Goal: Find specific page/section: Find specific page/section

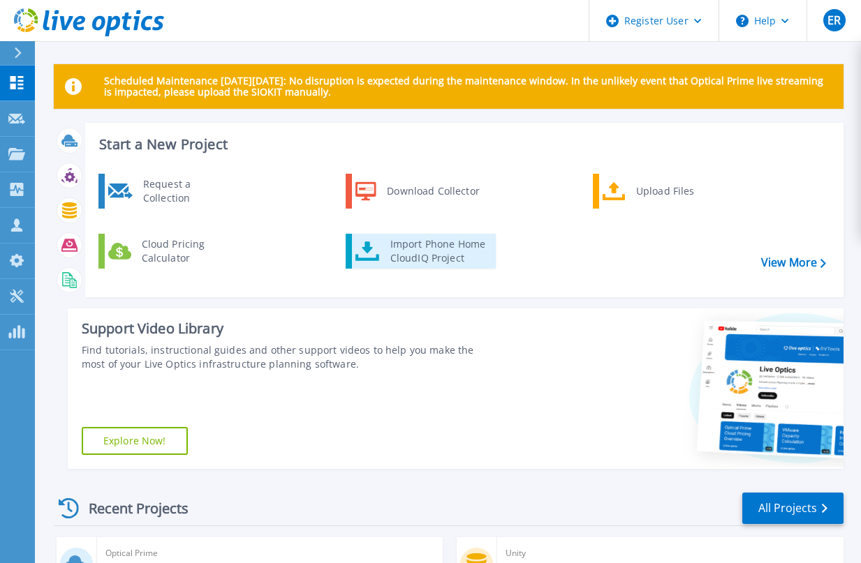
click at [416, 259] on div "Import Phone Home CloudIQ Project" at bounding box center [437, 251] width 109 height 28
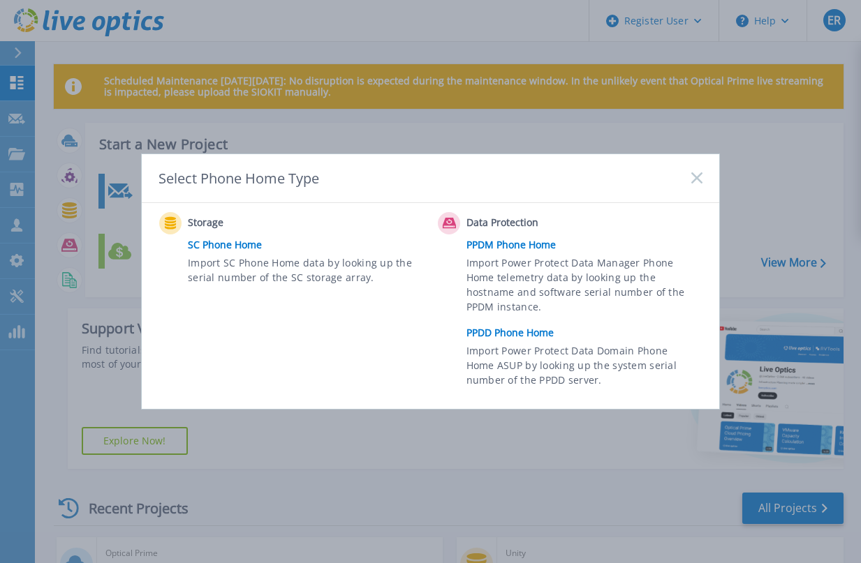
click at [696, 177] on rect at bounding box center [696, 178] width 12 height 12
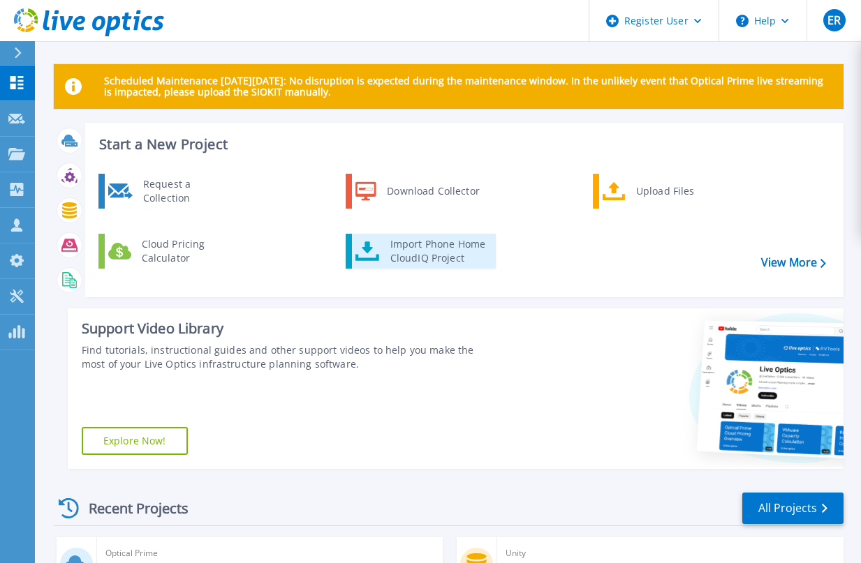
click at [433, 255] on div "Import Phone Home CloudIQ Project" at bounding box center [437, 251] width 109 height 28
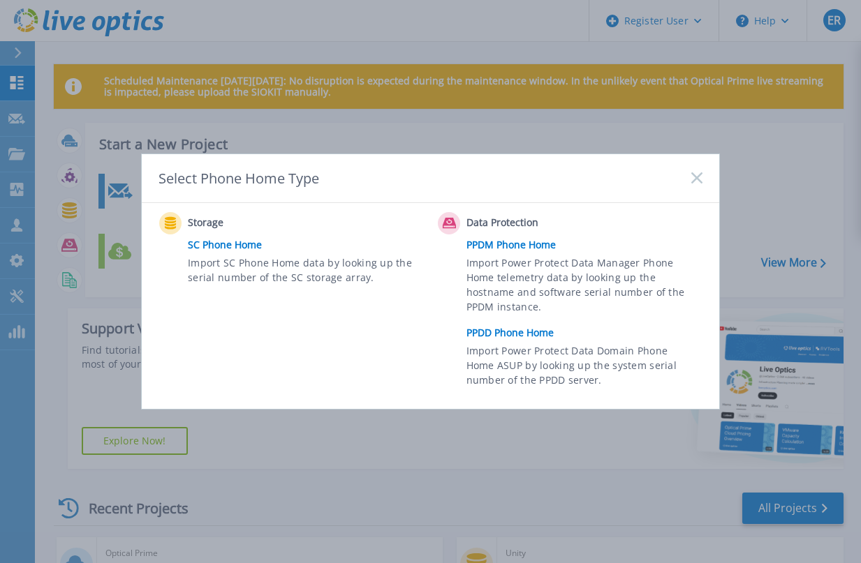
click at [516, 329] on link "PPDD Phone Home" at bounding box center [587, 333] width 243 height 21
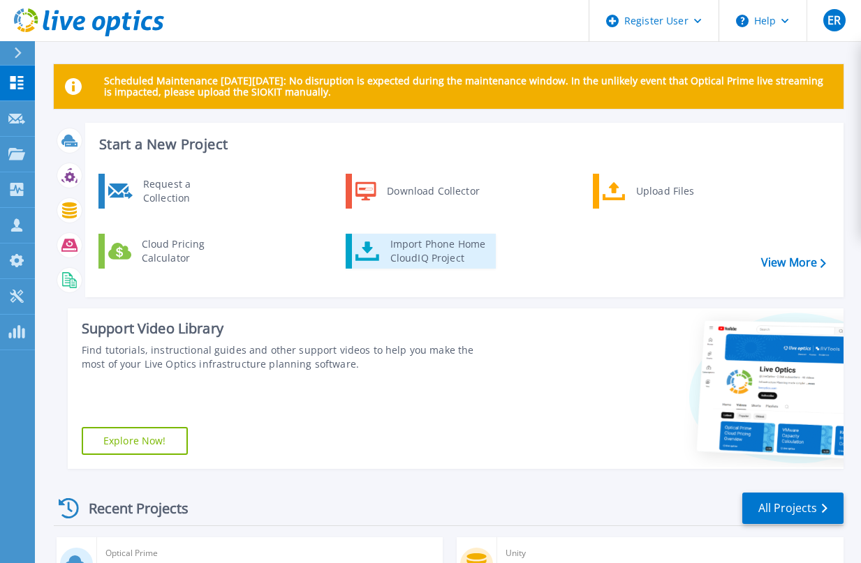
click at [401, 237] on link "Import Phone Home CloudIQ Project" at bounding box center [421, 251] width 150 height 35
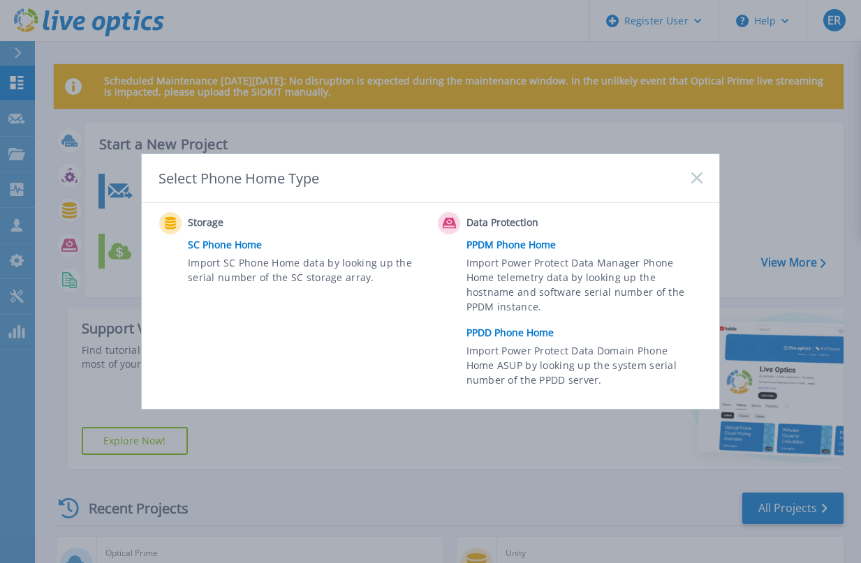
click at [513, 246] on link "PPDM Phone Home" at bounding box center [587, 245] width 243 height 21
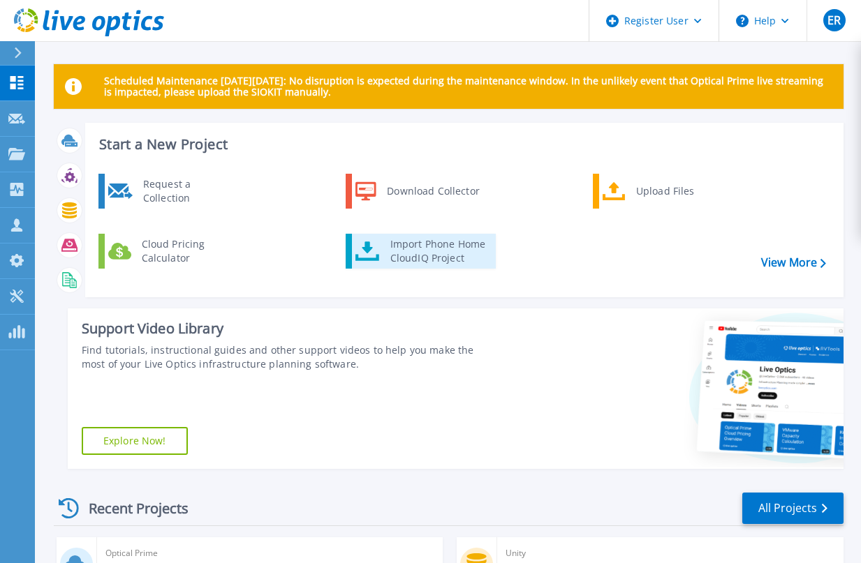
click at [456, 248] on div "Import Phone Home CloudIQ Project" at bounding box center [437, 251] width 109 height 28
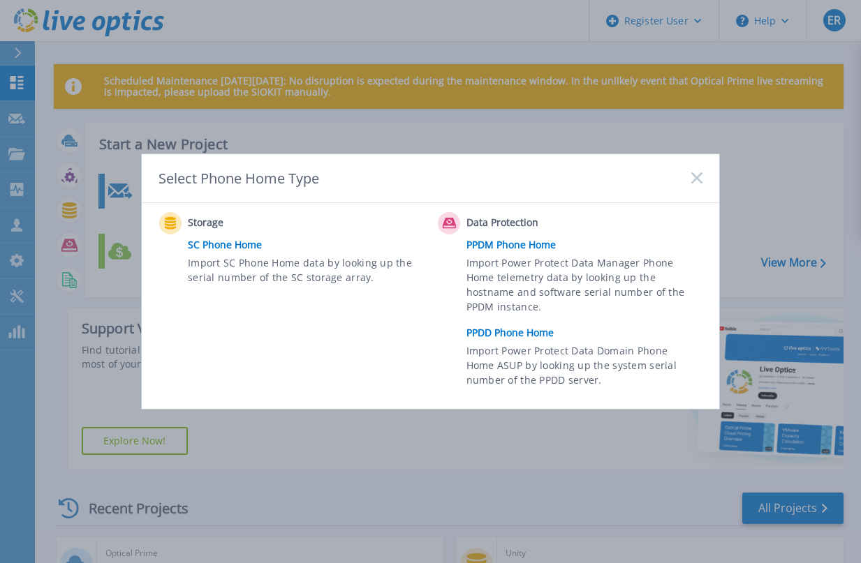
click at [504, 335] on link "PPDD Phone Home" at bounding box center [587, 333] width 243 height 21
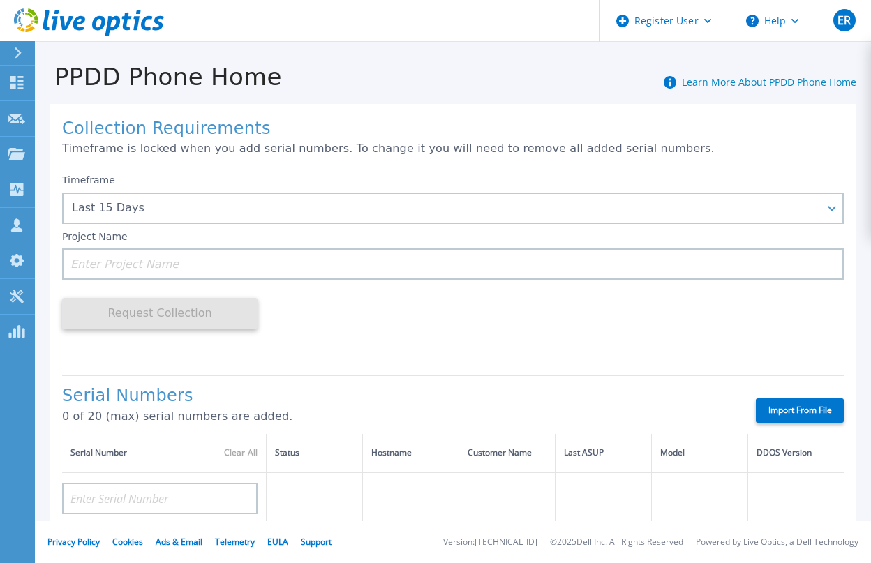
click at [731, 86] on link "Learn More About PPDD Phone Home" at bounding box center [769, 81] width 175 height 13
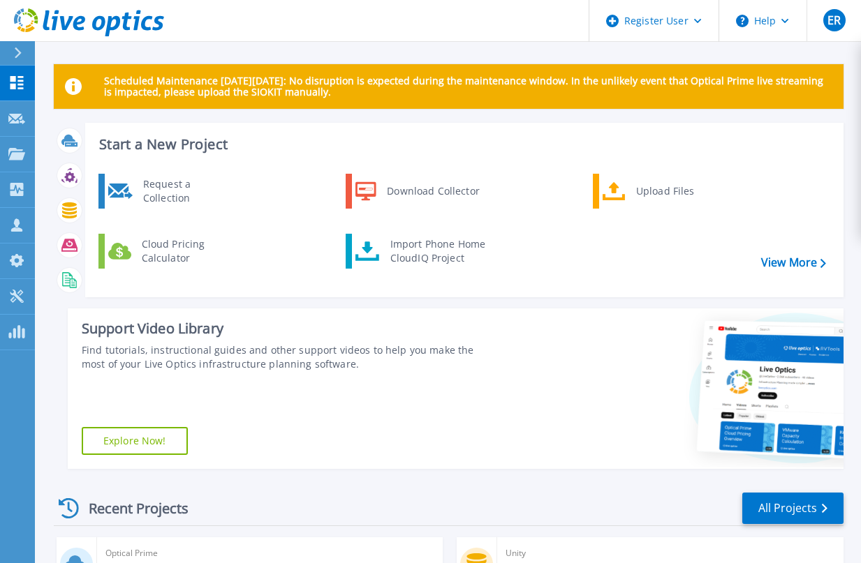
click at [442, 232] on div "Request a Collection Download Collector Upload Files Cloud Pricing Calculator I…" at bounding box center [462, 230] width 748 height 120
click at [435, 242] on div "Import Phone Home CloudIQ Project" at bounding box center [437, 251] width 109 height 28
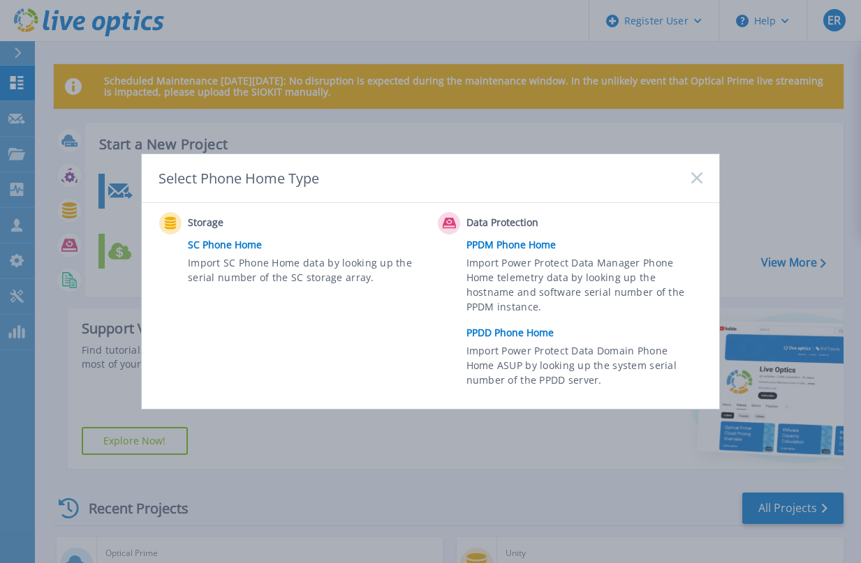
click at [256, 242] on link "SC Phone Home" at bounding box center [309, 245] width 243 height 21
